Goal: Contribute content

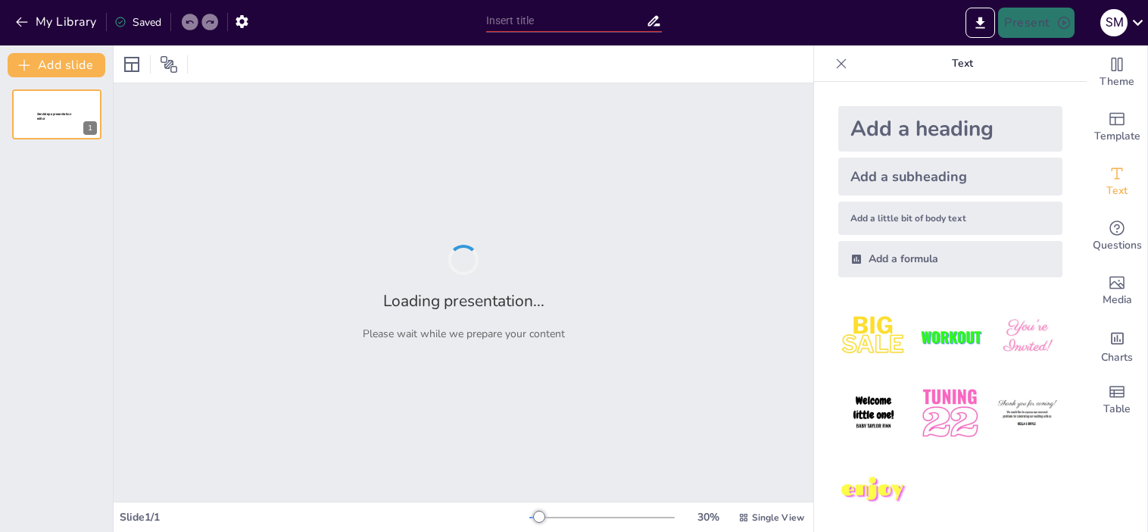
type input "Ethical Implications of Medical Imaging in Lie Detection and Employment Screeni…"
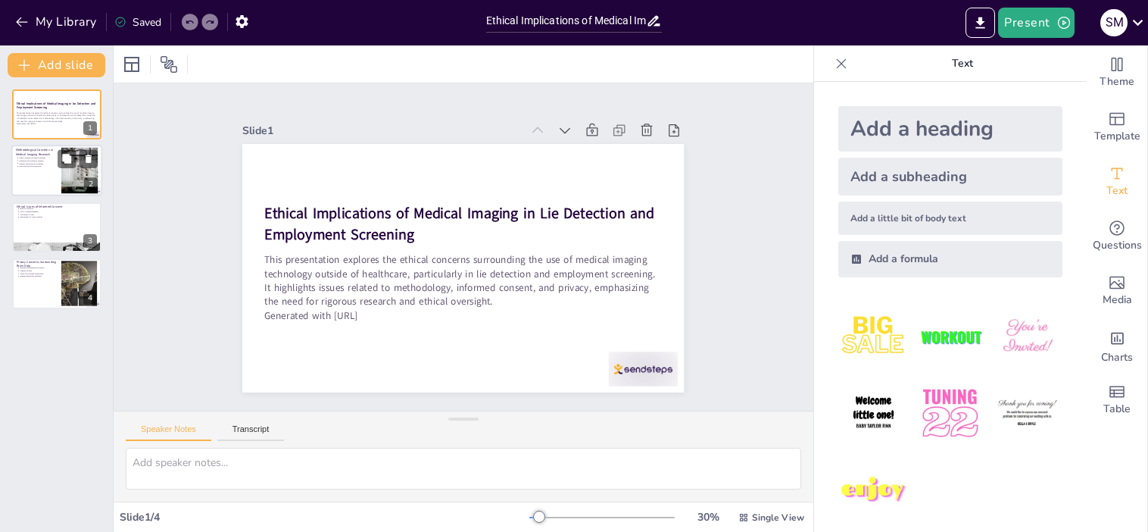
click at [30, 183] on div at bounding box center [56, 170] width 91 height 51
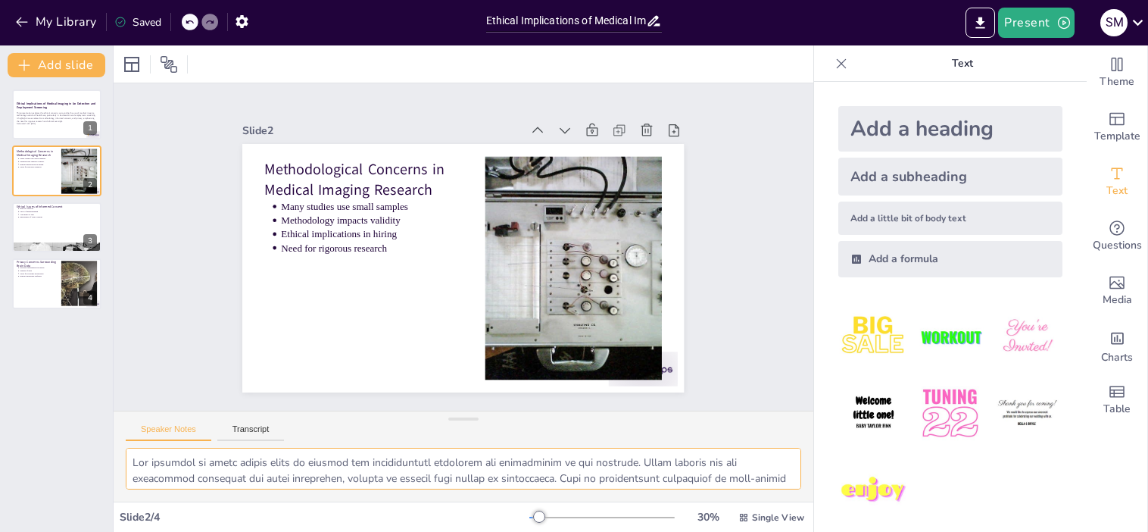
drag, startPoint x: 442, startPoint y: 475, endPoint x: 41, endPoint y: 406, distance: 406.5
click at [41, 406] on div "Document fonts Akatab Recently used Mulish Popular fonts Lato Montserrat Open S…" at bounding box center [574, 288] width 1148 height 486
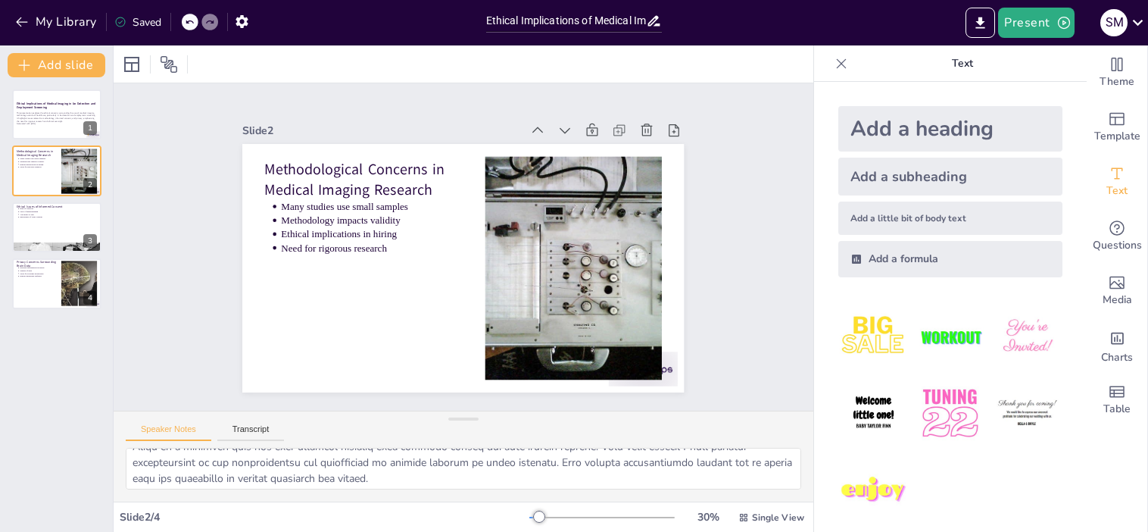
scroll to position [162, 0]
click at [36, 217] on p "Importance of clear consent" at bounding box center [58, 216] width 79 height 3
type textarea "The risk of coercion in obtaining consent for medical imaging is a critical eth…"
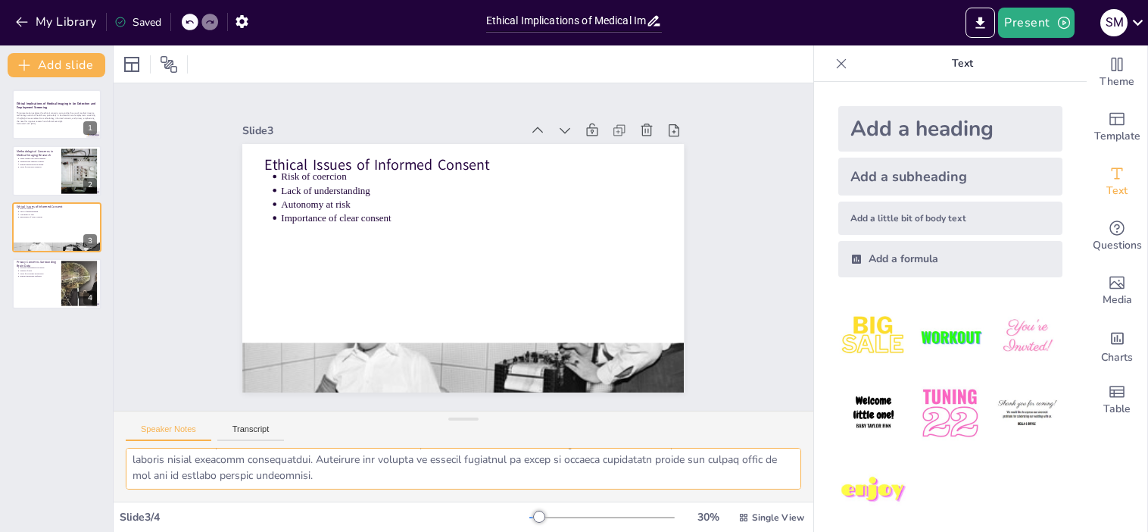
drag, startPoint x: 151, startPoint y: 463, endPoint x: 545, endPoint y: 493, distance: 394.2
click at [545, 493] on div at bounding box center [464, 475] width 700 height 54
click at [19, 125] on p "Generated with [URL]" at bounding box center [57, 124] width 82 height 3
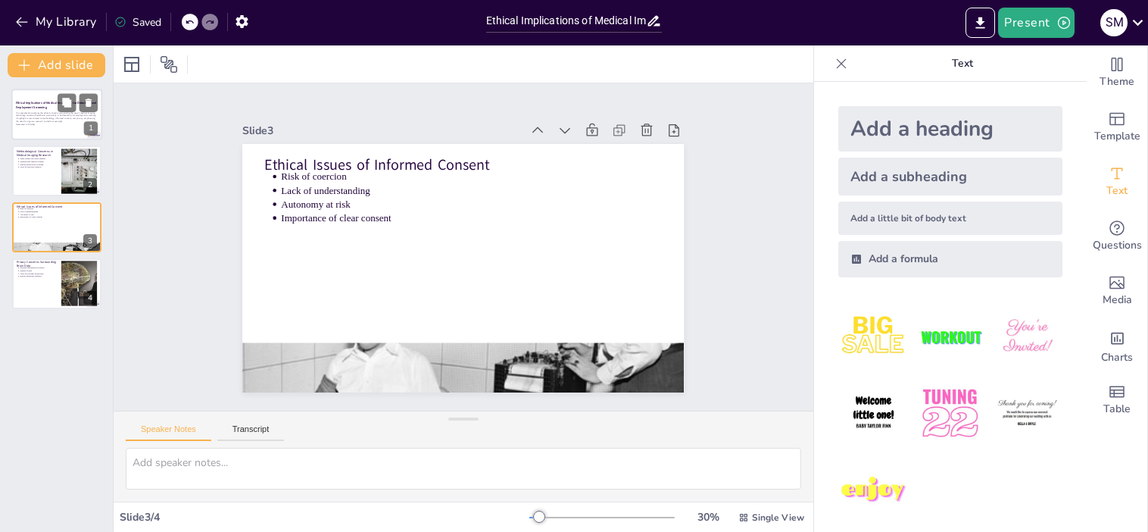
scroll to position [0, 0]
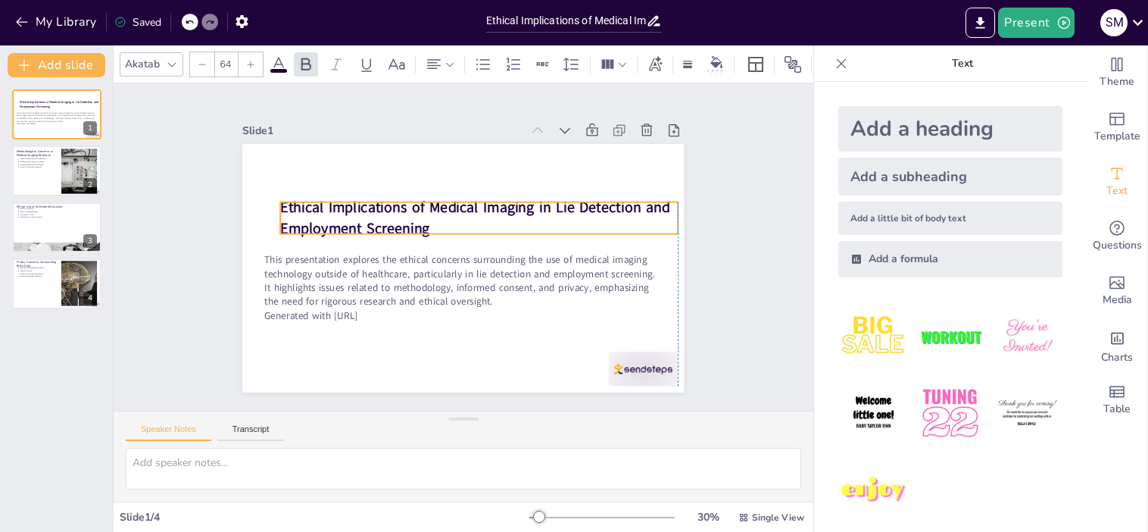
drag, startPoint x: 407, startPoint y: 222, endPoint x: 420, endPoint y: 216, distance: 14.2
click at [420, 216] on p "Ethical Implications of Medical Imaging in Lie Detection and Employment Screeni…" at bounding box center [490, 226] width 380 height 199
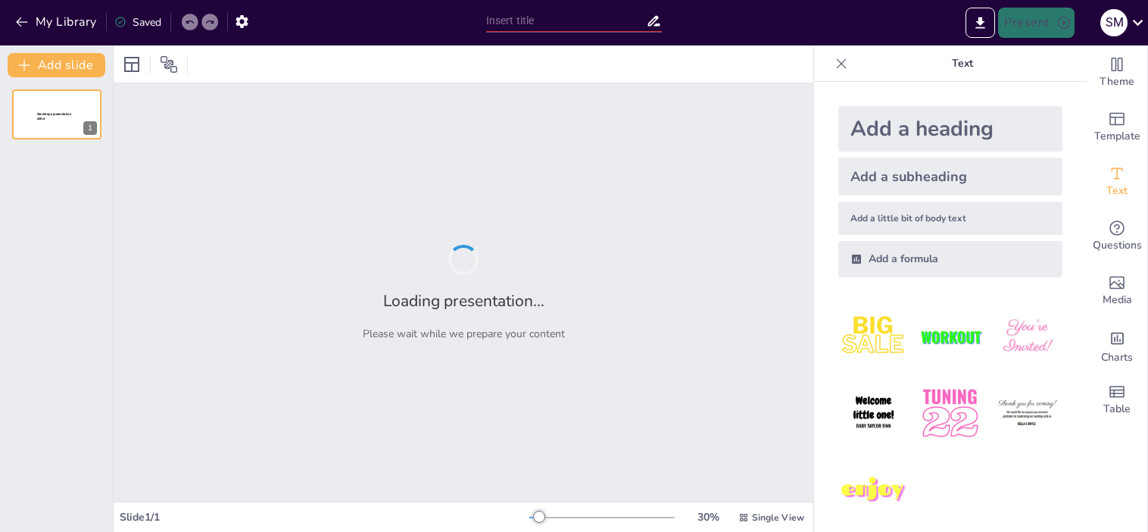
type input "The Necessity for Rigorous Research: Expanding Sample Diversity in Medical Imag…"
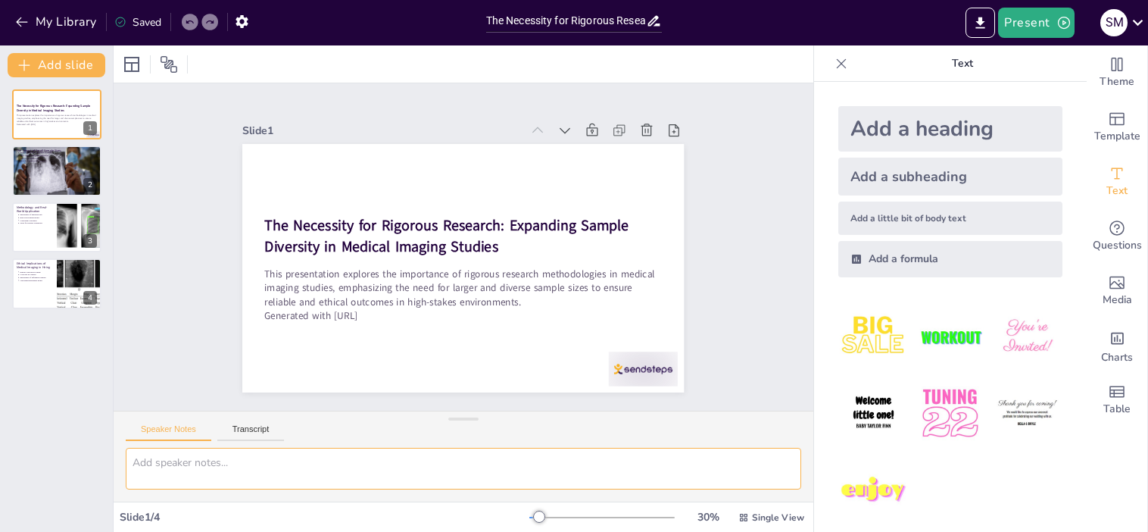
click at [226, 458] on textarea at bounding box center [464, 469] width 676 height 42
click at [252, 432] on button "Transcript" at bounding box center [250, 432] width 67 height 17
click at [197, 472] on textarea at bounding box center [464, 469] width 676 height 42
click at [56, 160] on p "Need for comprehensive research" at bounding box center [58, 160] width 79 height 3
type textarea "The reliance on small sample sizes in studies can significantly undermine the r…"
